Goal: Task Accomplishment & Management: Use online tool/utility

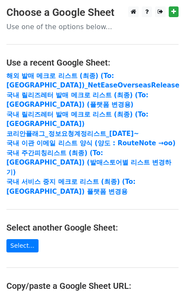
scroll to position [114, 0]
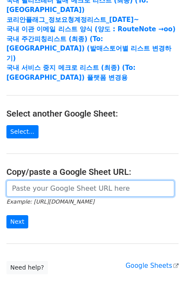
click at [46, 187] on input "url" at bounding box center [90, 189] width 168 height 16
paste input "https://docs.google.com/spreadsheets/d/1KHcYv3-vWRWtZN51Yi1JdLg8VtCH7JkDX6q9Zm9…"
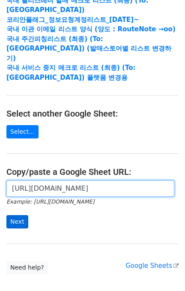
type input "https://docs.google.com/spreadsheets/d/1KHcYv3-vWRWtZN51Yi1JdLg8VtCH7JkDX6q9Zm9…"
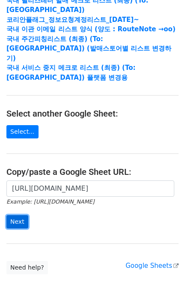
scroll to position [0, 0]
click at [18, 222] on input "Next" at bounding box center [17, 221] width 22 height 13
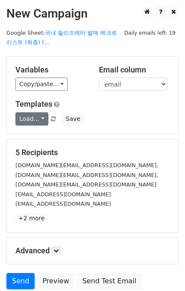
click at [29, 117] on link "Load..." at bounding box center [31, 118] width 33 height 13
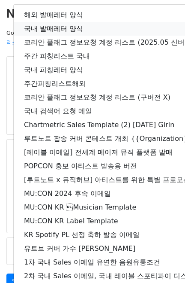
click at [55, 22] on link "국내 발매레터 양식" at bounding box center [151, 29] width 275 height 14
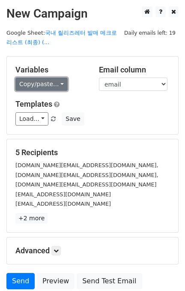
click at [47, 84] on link "Copy/paste..." at bounding box center [41, 84] width 52 height 13
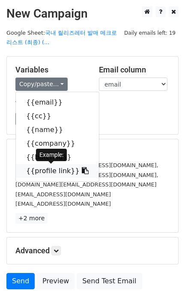
click at [59, 166] on link "{{profile link}}" at bounding box center [57, 171] width 83 height 14
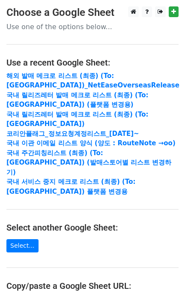
scroll to position [165, 0]
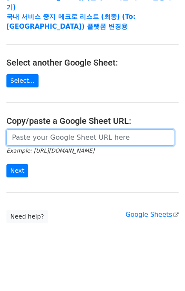
click at [60, 137] on input "url" at bounding box center [90, 137] width 168 height 16
paste input "https://docs.google.com/spreadsheets/d/1PqhN25DqTE7cknRQ7tPKV69PWXiE_dEo5T_w5FT…"
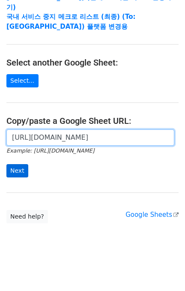
type input "https://docs.google.com/spreadsheets/d/1PqhN25DqTE7cknRQ7tPKV69PWXiE_dEo5T_w5FT…"
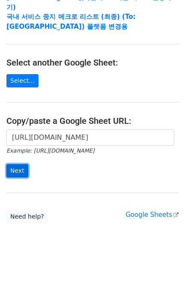
click at [21, 164] on input "Next" at bounding box center [17, 170] width 22 height 13
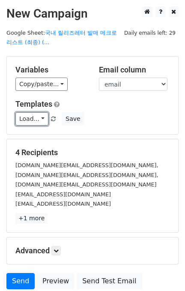
click at [34, 112] on link "Load..." at bounding box center [31, 118] width 33 height 13
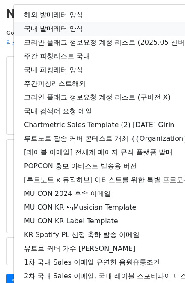
click at [56, 27] on link "국내 발매레터 양식" at bounding box center [151, 29] width 275 height 14
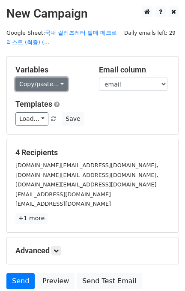
click at [39, 86] on link "Copy/paste..." at bounding box center [41, 84] width 52 height 13
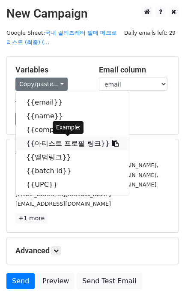
click at [74, 138] on link "{{아티스트 프로필 링크}}" at bounding box center [72, 144] width 113 height 14
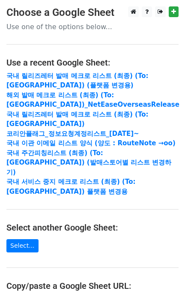
scroll to position [165, 0]
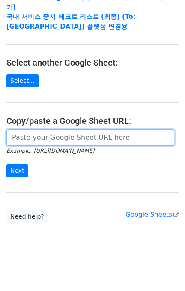
click at [63, 142] on input "url" at bounding box center [90, 137] width 168 height 16
paste input "[URL][DOMAIN_NAME]"
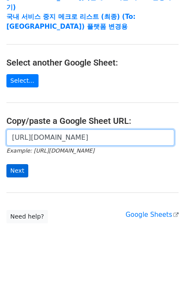
type input "[URL][DOMAIN_NAME]"
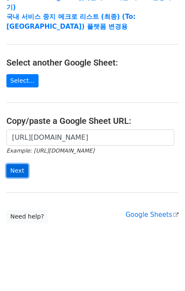
scroll to position [0, 0]
click at [22, 168] on input "Next" at bounding box center [17, 170] width 22 height 13
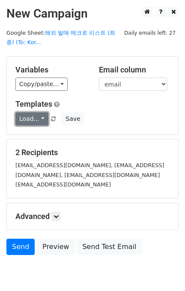
click at [43, 112] on link "Load..." at bounding box center [31, 118] width 33 height 13
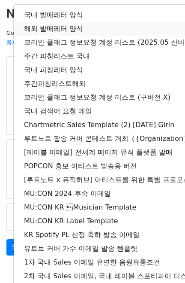
click at [52, 32] on link "해외 발매레터 양식" at bounding box center [151, 29] width 275 height 14
